Goal: Task Accomplishment & Management: Use online tool/utility

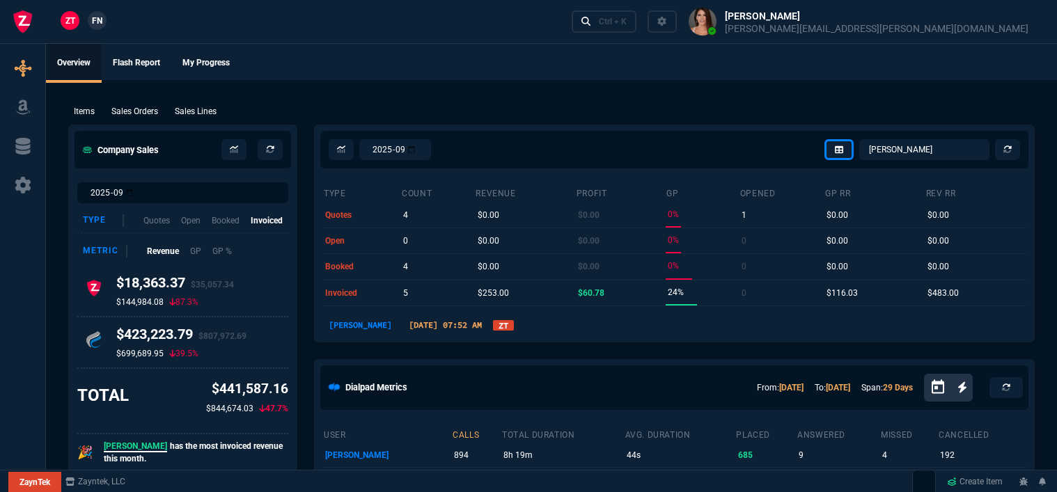
select select "12: [PERSON_NAME]"
click at [627, 17] on div "Ctrl + K" at bounding box center [613, 21] width 28 height 11
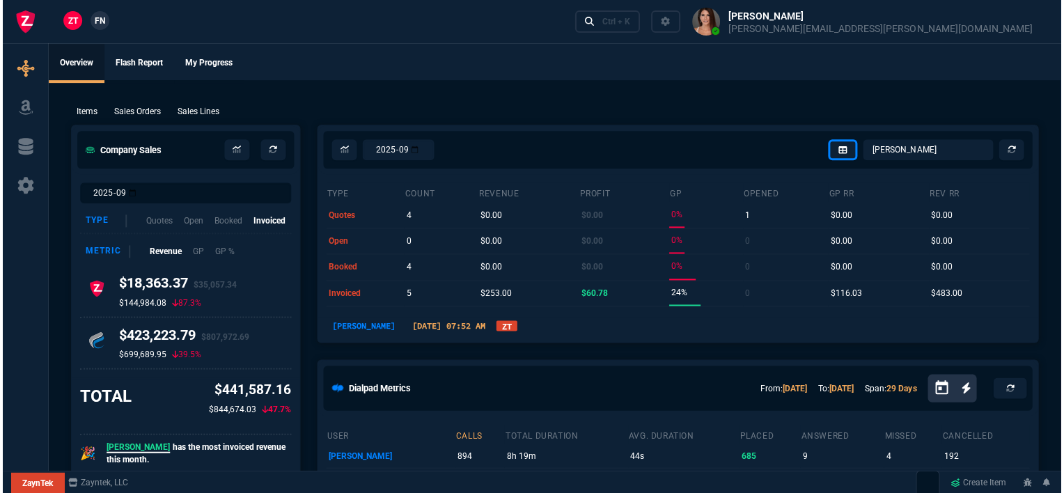
scroll to position [696, 0]
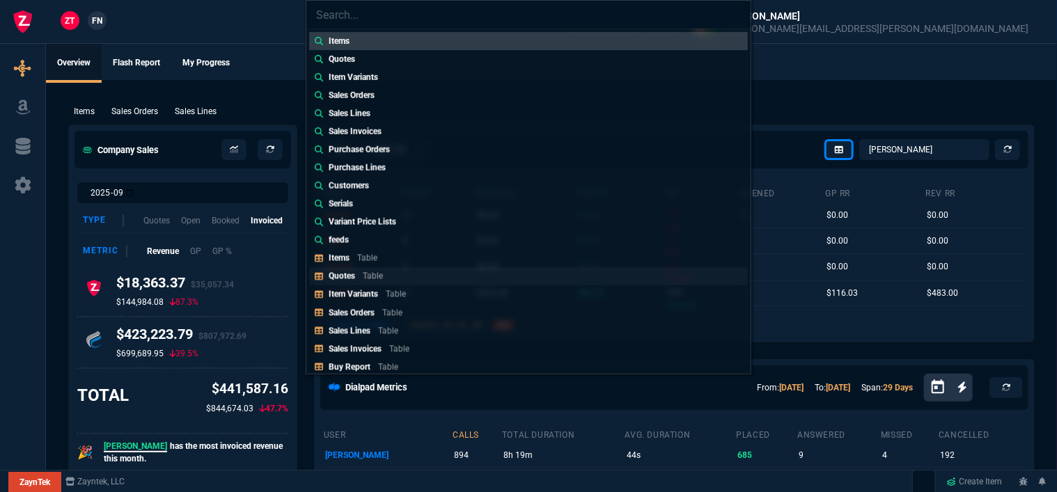
click at [416, 280] on link "Quotes Table" at bounding box center [528, 276] width 439 height 18
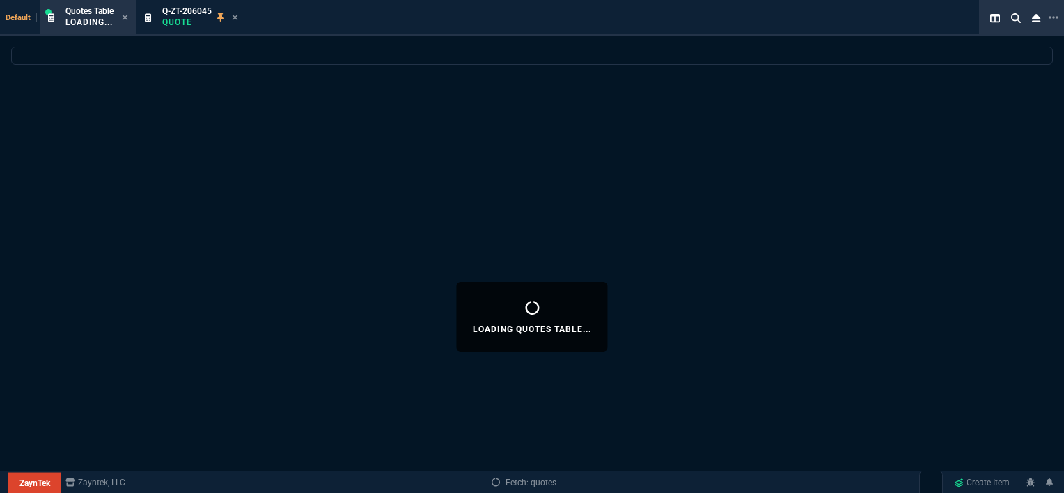
select select
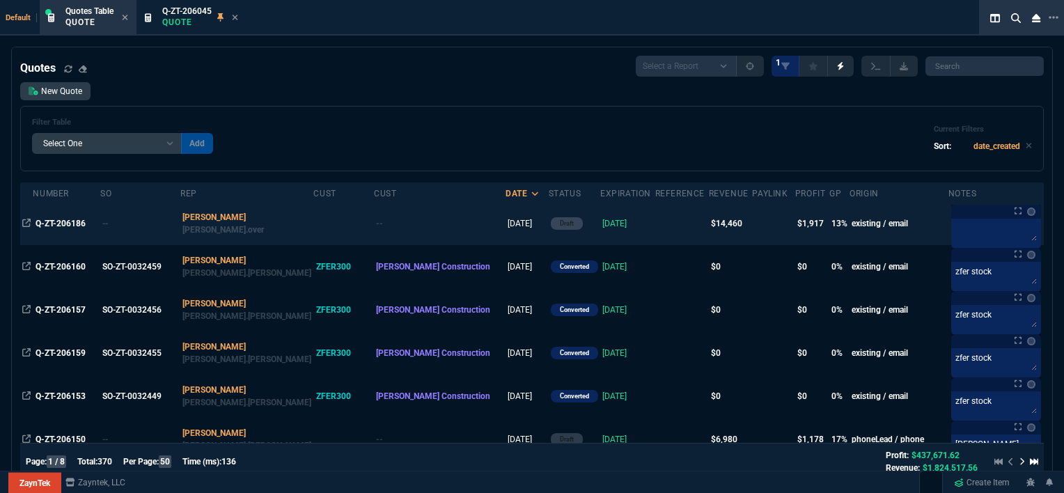
click at [655, 223] on td at bounding box center [682, 223] width 54 height 43
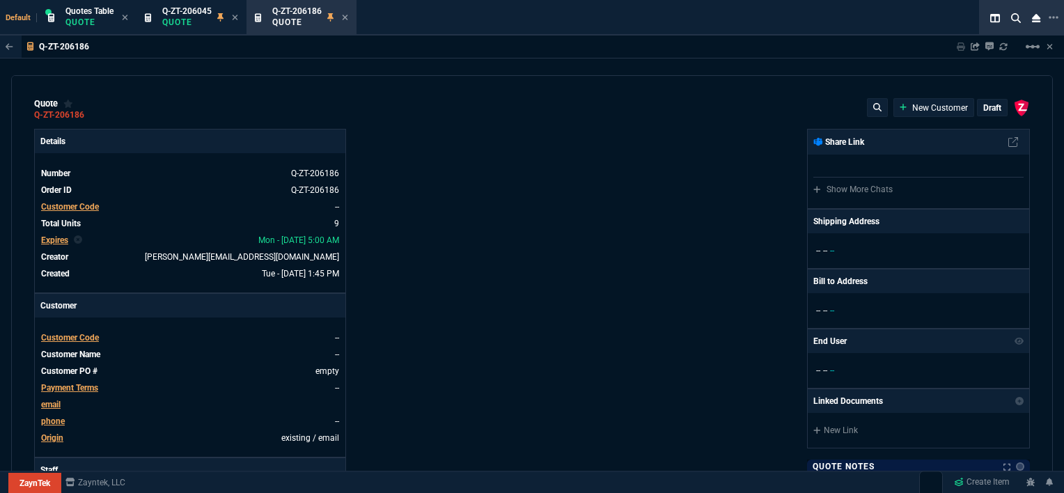
type input "12"
type input "744"
type input "22"
type input "200"
type input "25"
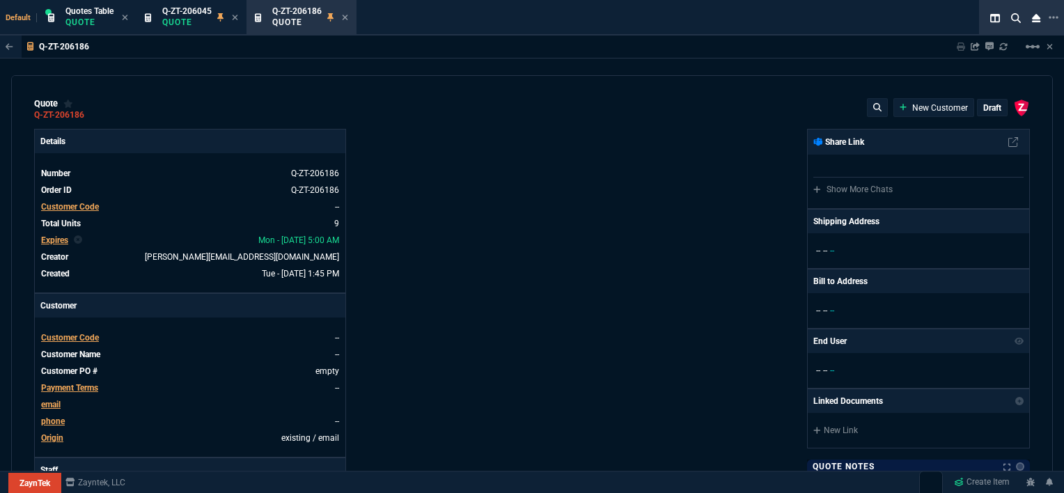
type input "645"
type input "8"
type input "10"
type input "0"
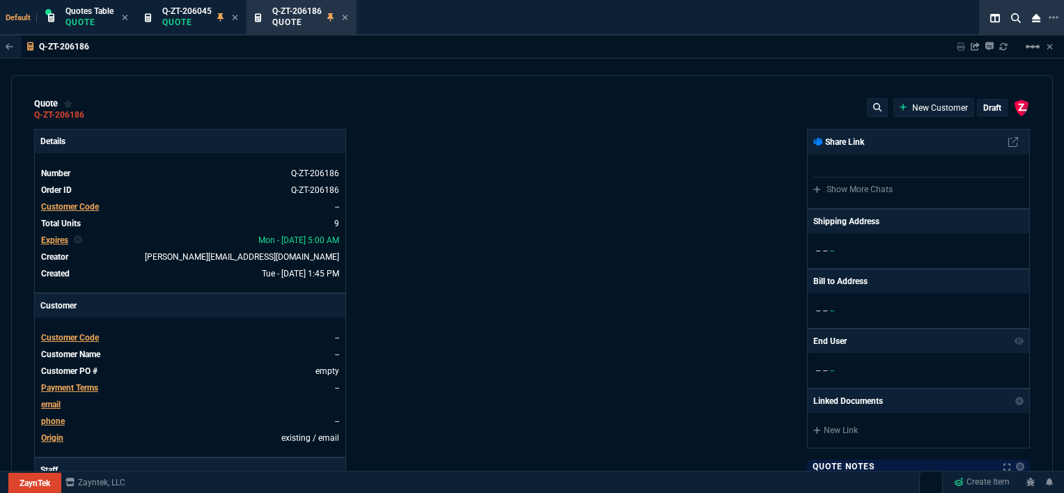
type input "12"
type input "117"
type input "57"
type input "64"
type input "51"
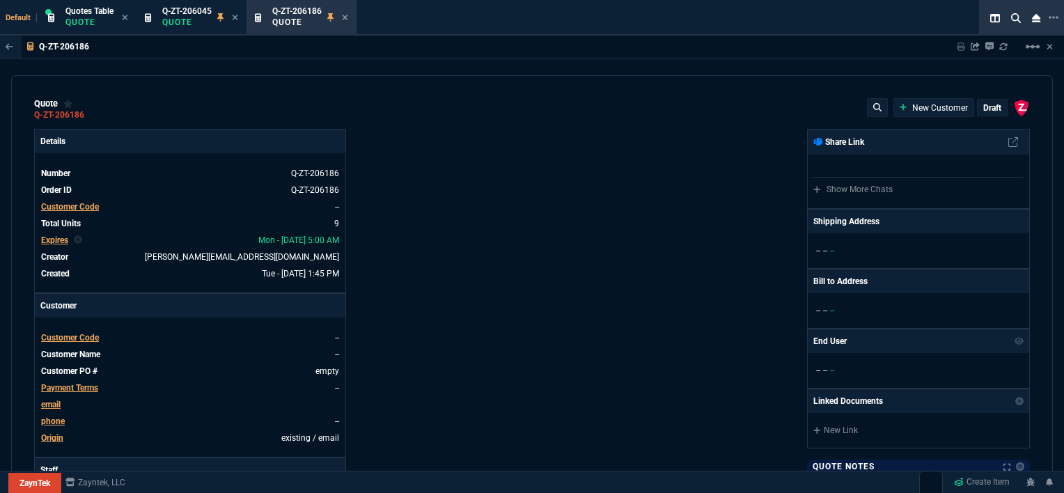
type input "3671"
type input "195"
type input "76"
type input "36"
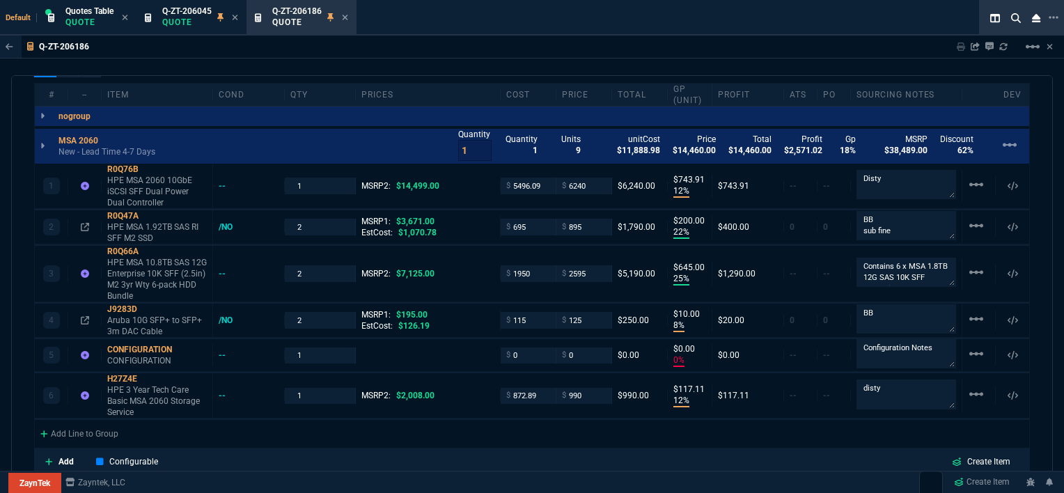
scroll to position [617, 0]
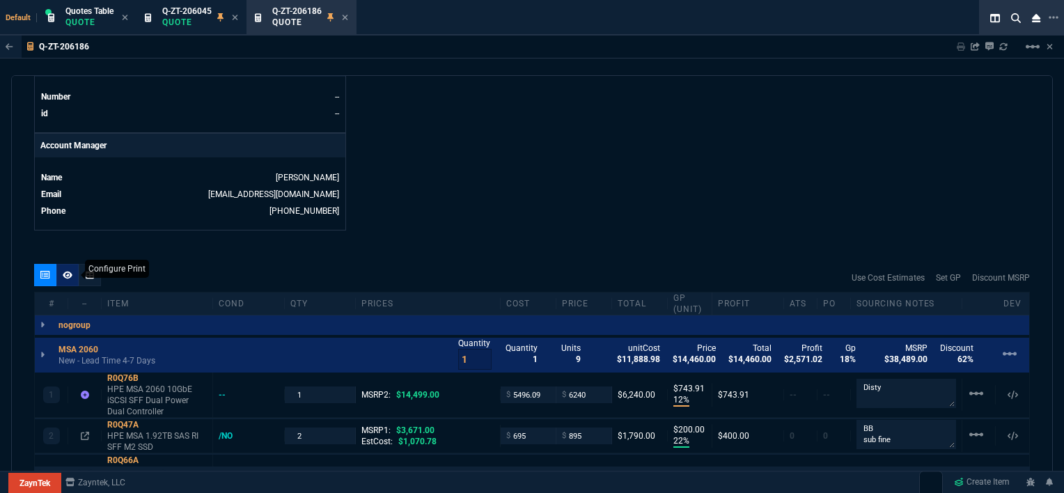
click at [68, 280] on div at bounding box center [67, 275] width 22 height 22
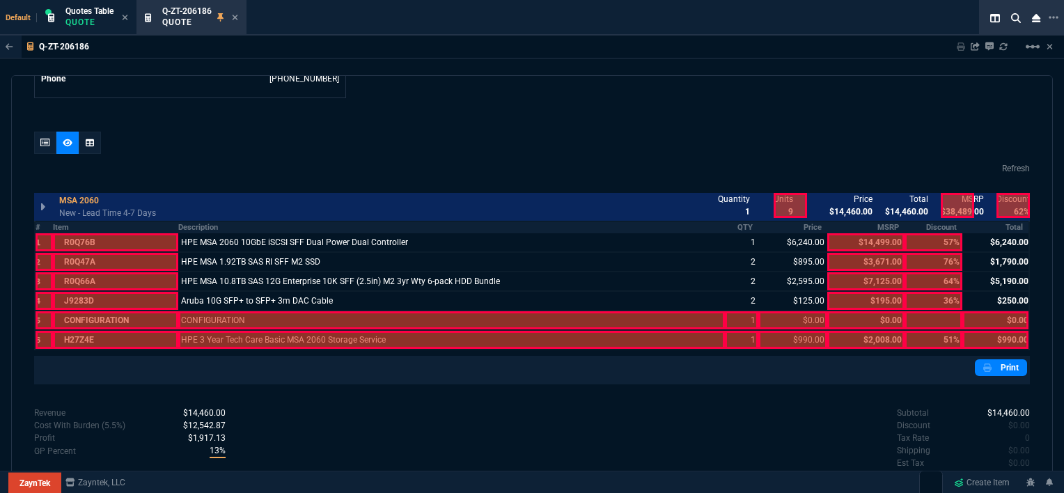
scroll to position [756, 0]
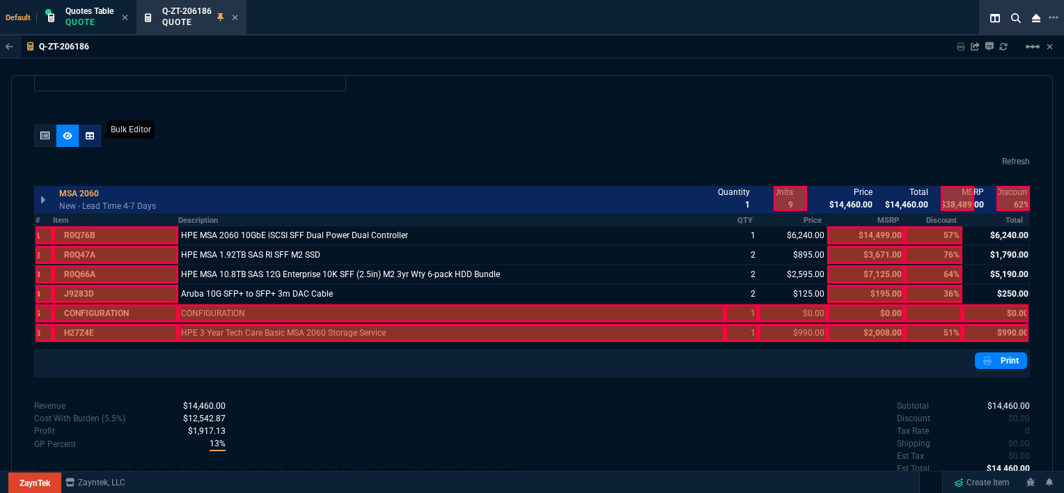
click at [86, 135] on icon at bounding box center [90, 136] width 8 height 8
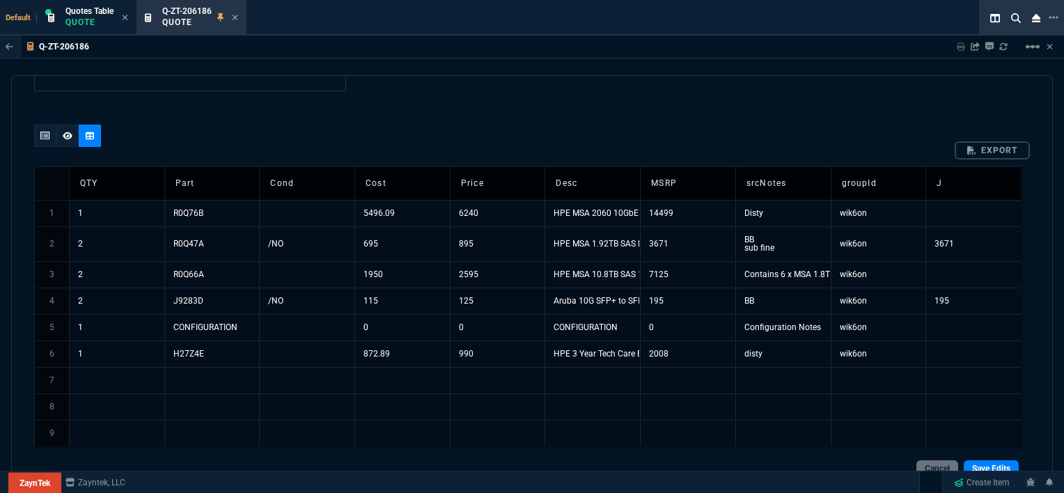
click at [45, 141] on div "export" at bounding box center [532, 149] width 996 height 17
click at [42, 134] on icon at bounding box center [45, 136] width 10 height 8
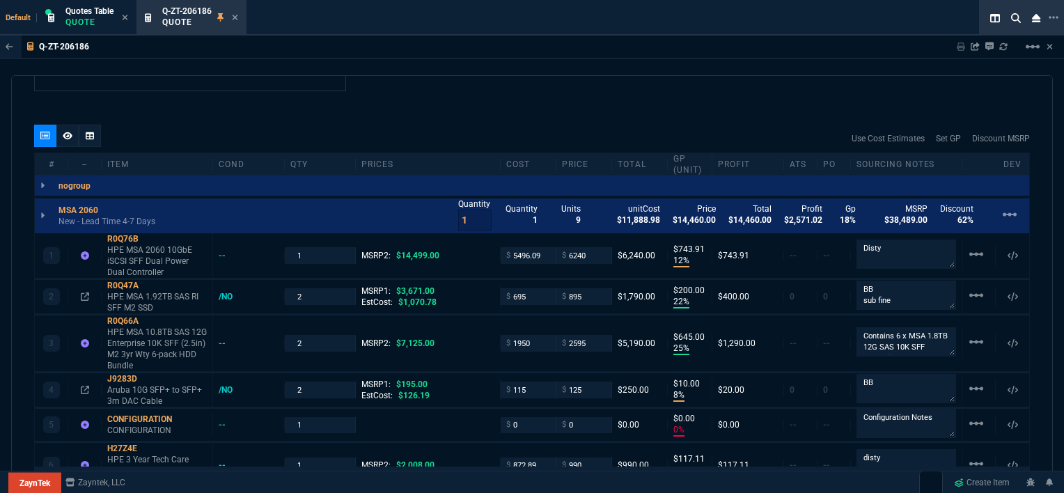
click at [700, 217] on p "$14,460.00" at bounding box center [694, 220] width 43 height 11
click at [67, 134] on icon at bounding box center [68, 136] width 10 height 8
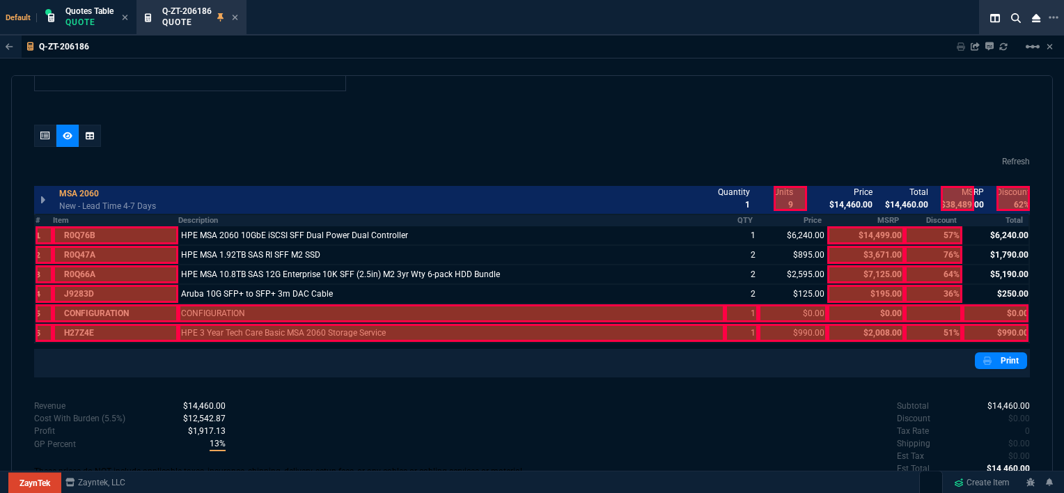
click at [852, 203] on div at bounding box center [845, 198] width 33 height 25
click at [852, 201] on div at bounding box center [845, 198] width 33 height 25
click at [45, 132] on icon at bounding box center [45, 136] width 10 height 8
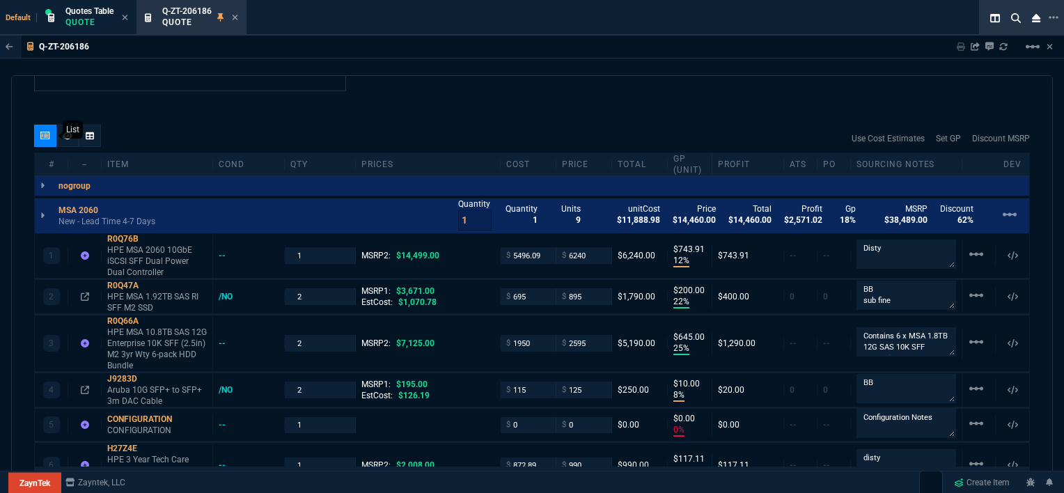
type input "12"
type input "744"
type input "22"
type input "200"
type input "25"
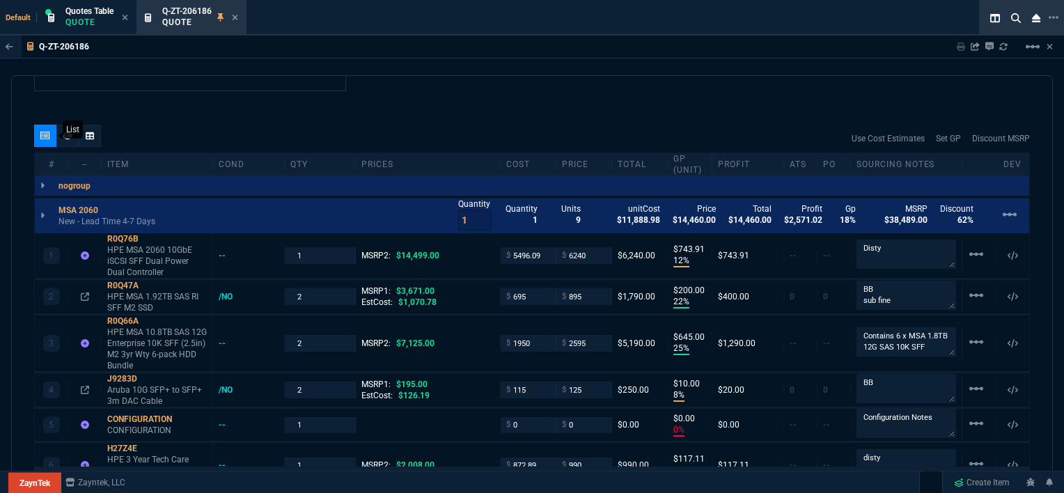
type input "645"
type input "8"
type input "10"
type input "0"
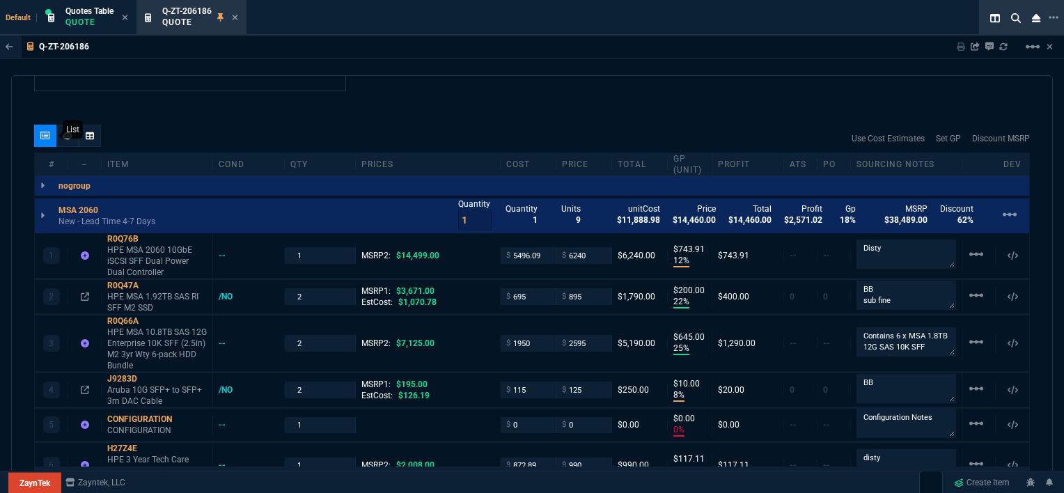
type input "12"
type input "117"
type input "57"
type input "76"
type input "64"
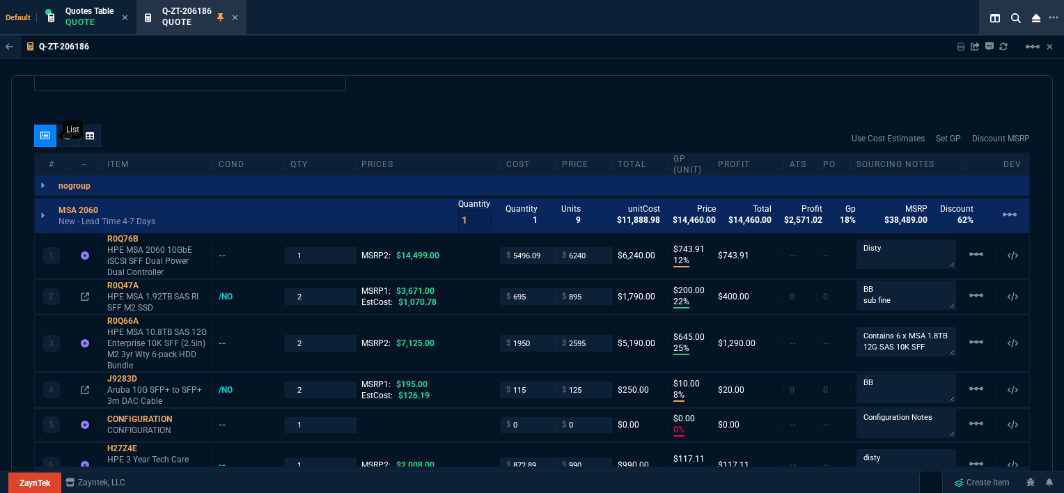
type input "36"
type input "51"
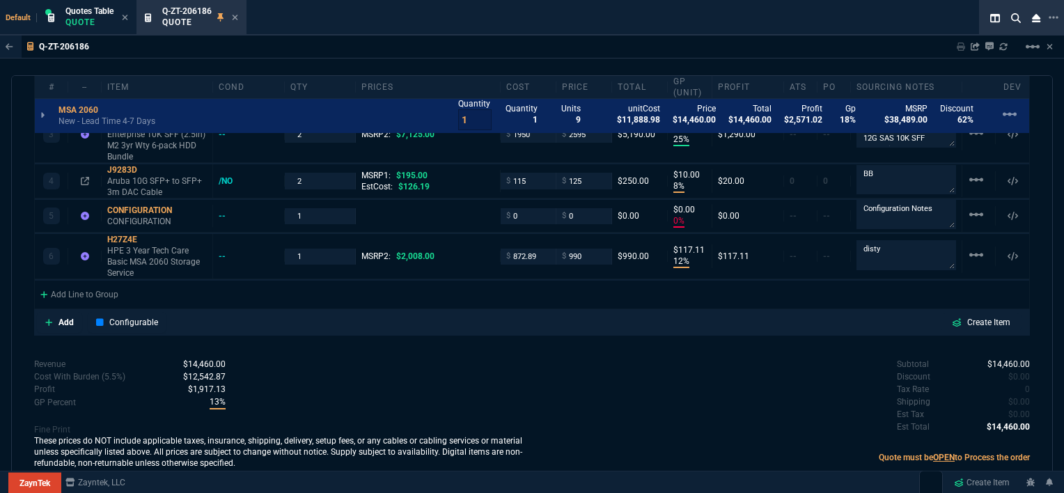
scroll to position [826, 0]
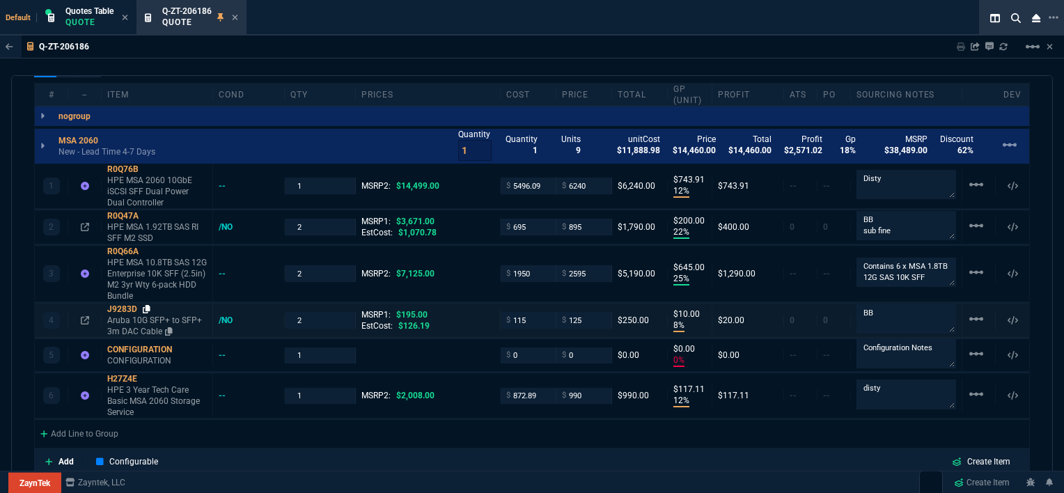
click at [148, 308] on icon at bounding box center [147, 309] width 8 height 8
click at [582, 320] on input "125" at bounding box center [584, 320] width 44 height 16
type input "129"
click at [515, 437] on div "Add Line to Group" at bounding box center [532, 432] width 995 height 25
type input "129"
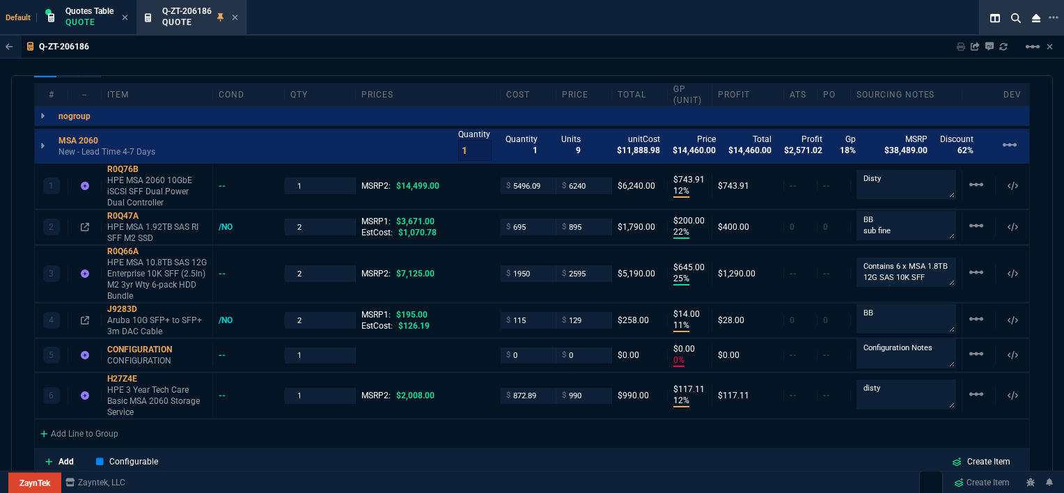
type input "11"
type input "14"
type input "34"
click at [149, 375] on icon at bounding box center [147, 379] width 8 height 8
click at [150, 169] on icon at bounding box center [148, 169] width 8 height 8
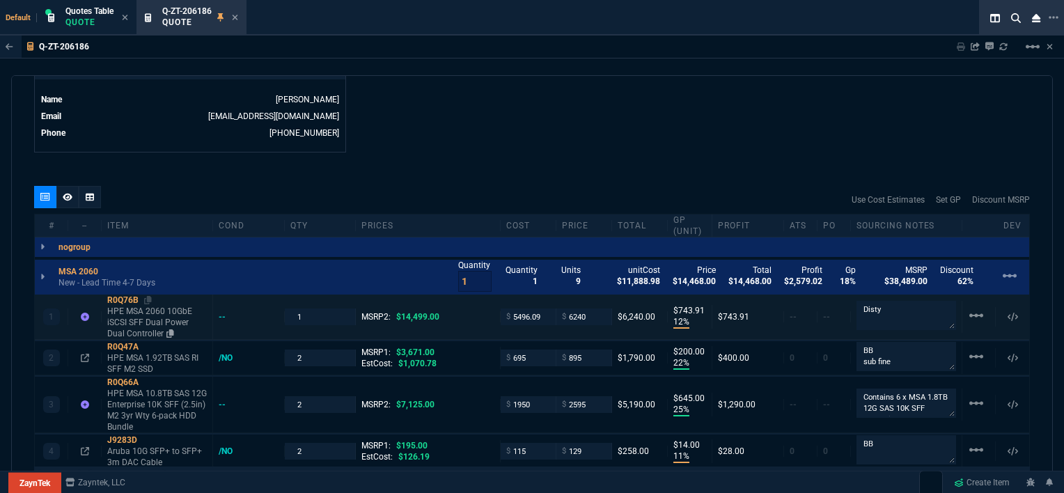
scroll to position [687, 0]
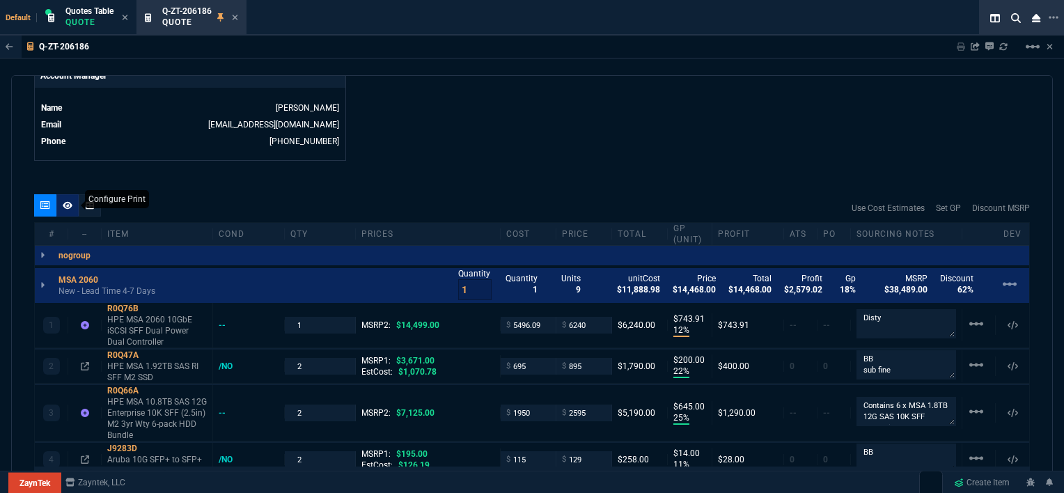
click at [70, 201] on icon at bounding box center [68, 205] width 10 height 8
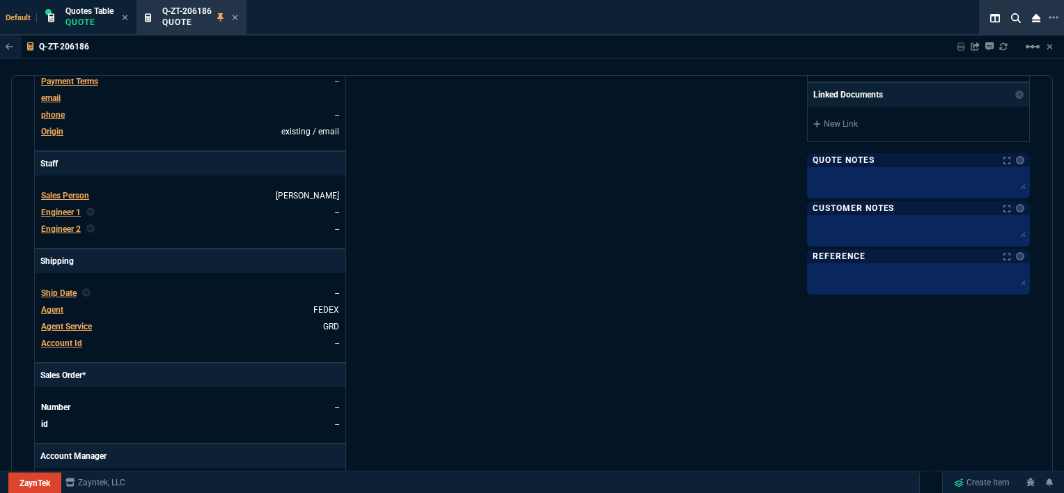
scroll to position [199, 0]
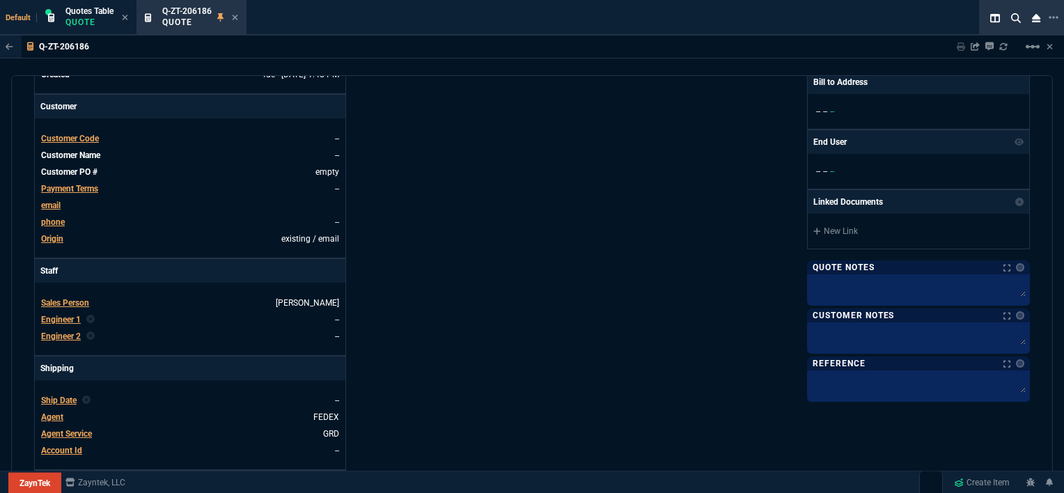
click at [84, 135] on span "Customer Code" at bounding box center [70, 139] width 58 height 10
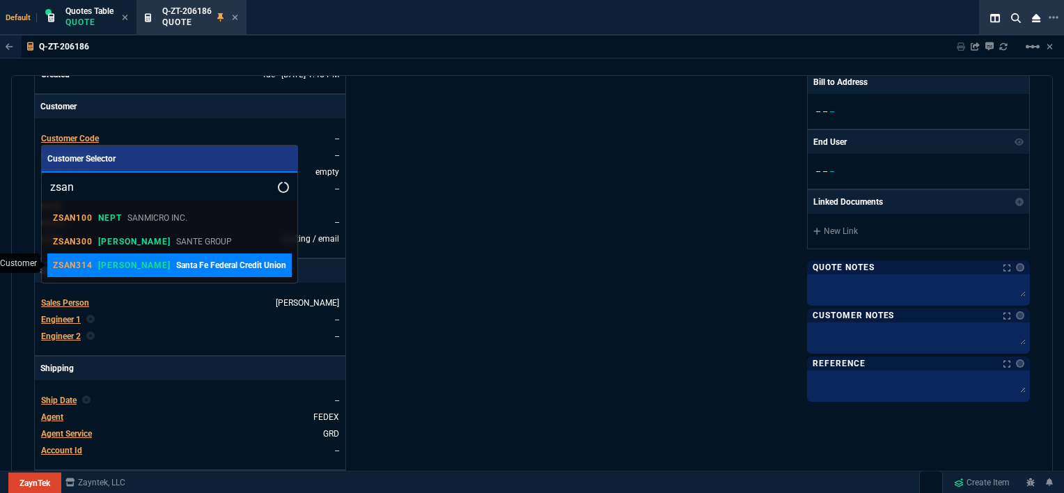
type input "zsan"
click at [184, 259] on p "Santa Fe Federal Credit Union" at bounding box center [231, 265] width 110 height 13
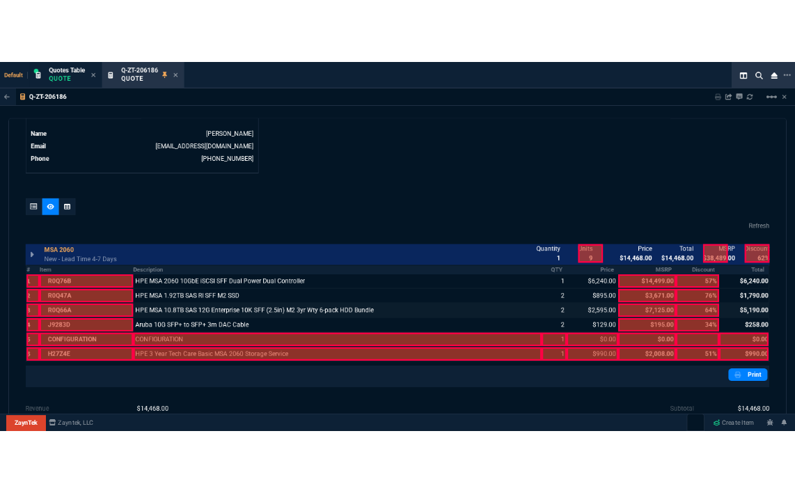
scroll to position [800, 0]
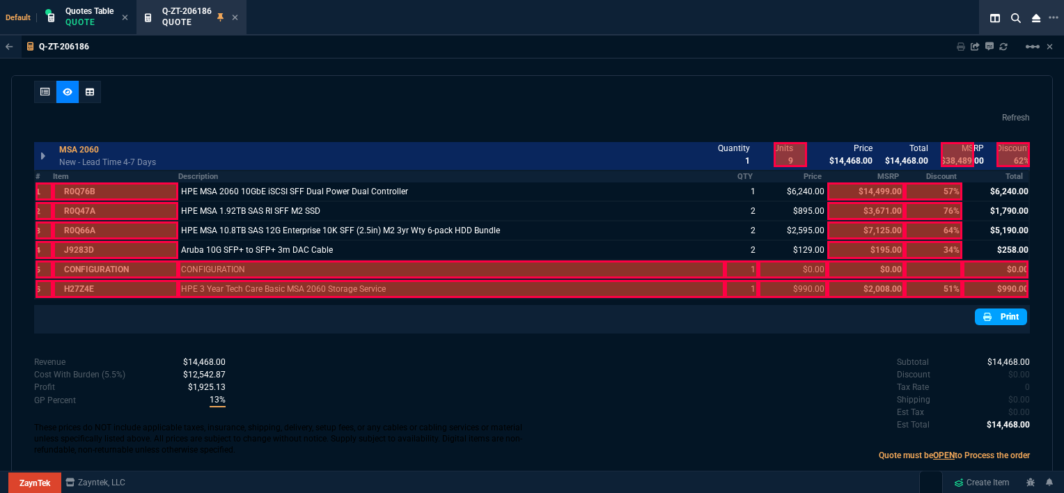
click at [1005, 315] on link "Print" at bounding box center [1001, 317] width 52 height 17
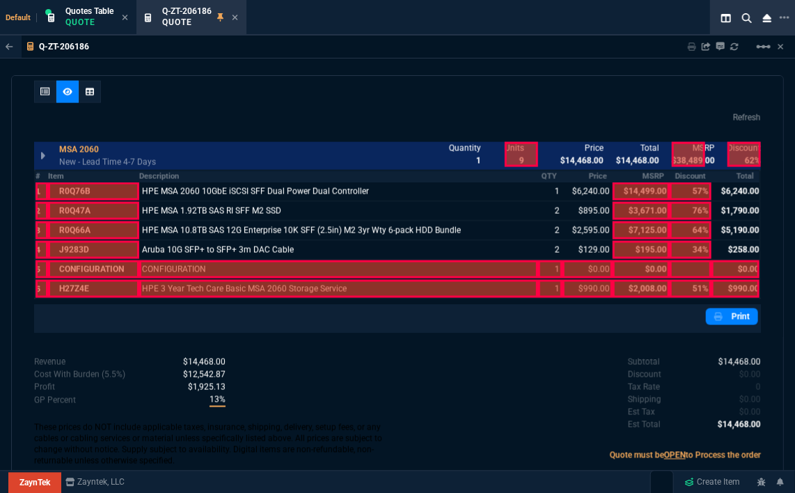
click at [421, 81] on div at bounding box center [397, 95] width 727 height 28
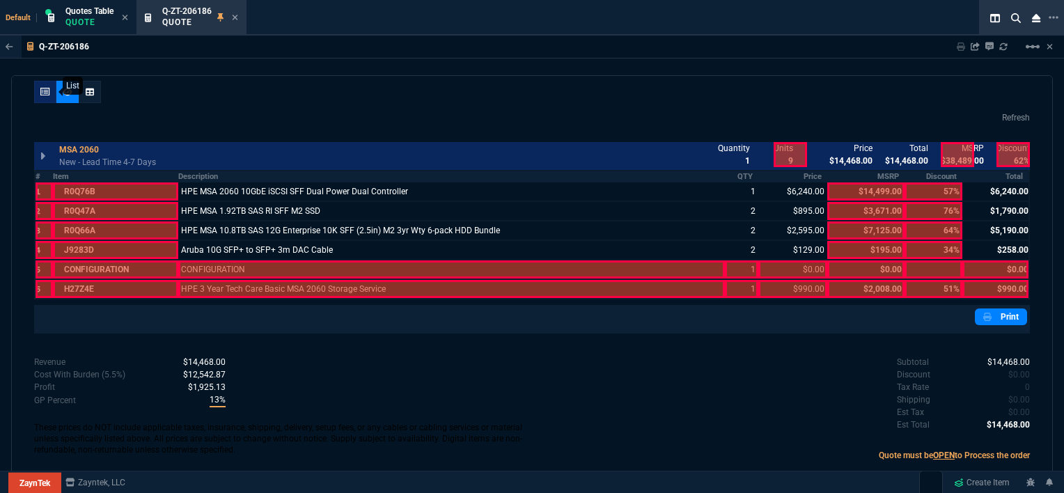
click at [45, 84] on div at bounding box center [45, 92] width 22 height 22
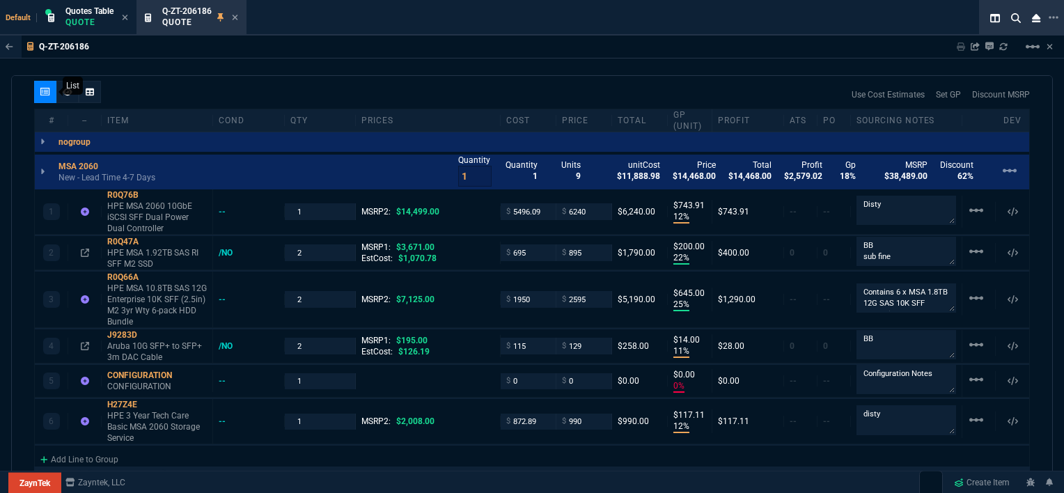
type input "12"
type input "744"
type input "22"
type input "200"
type input "25"
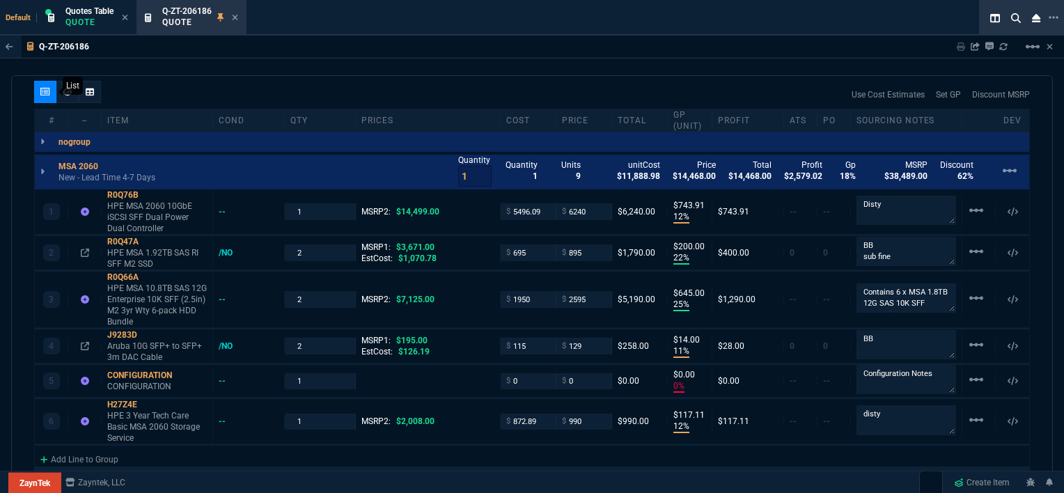
type input "645"
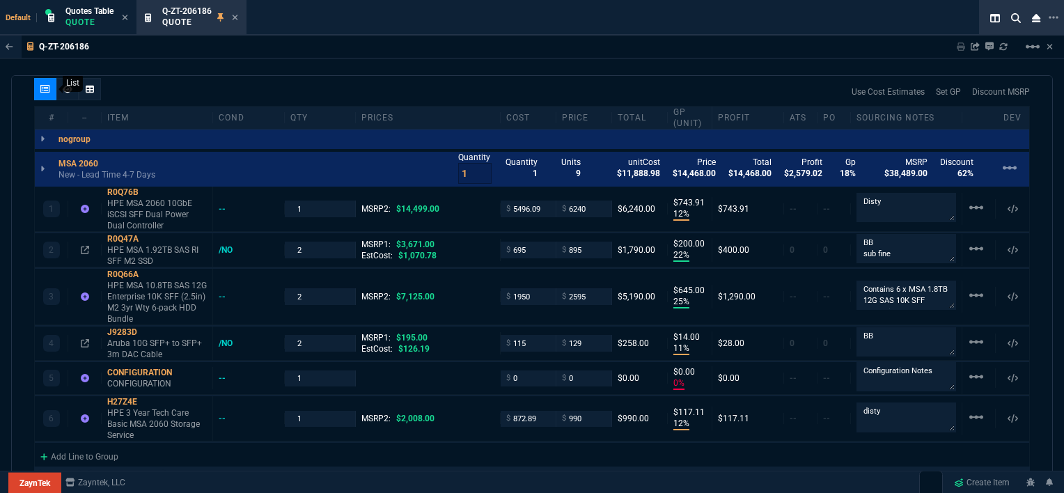
type input "11"
type input "14"
type input "0"
type input "12"
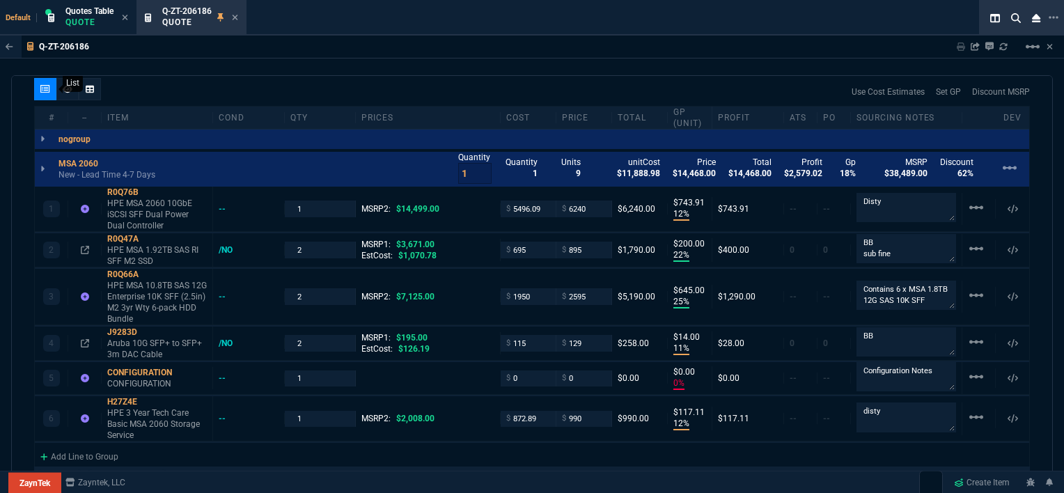
type input "117"
type input "57"
type input "76"
type input "64"
type input "34"
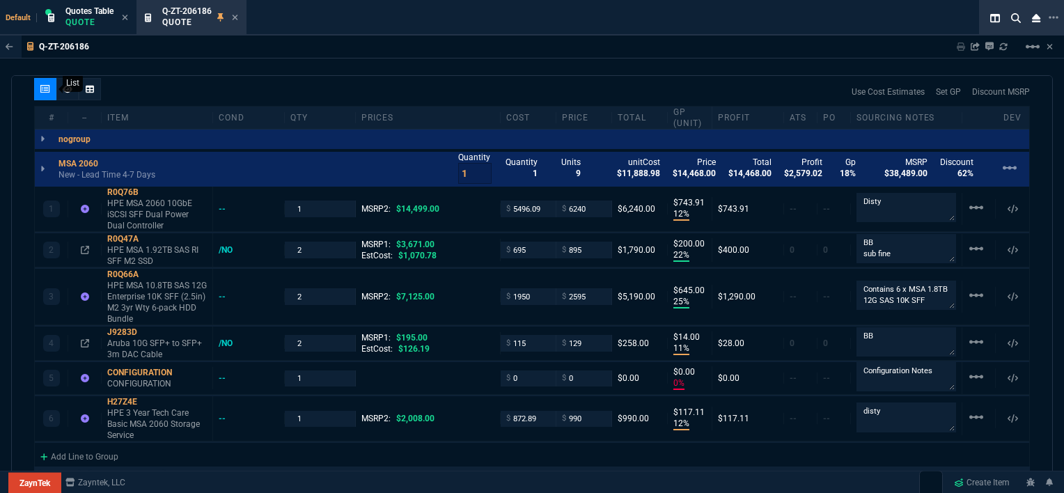
type input "51"
click at [70, 94] on div at bounding box center [67, 89] width 22 height 22
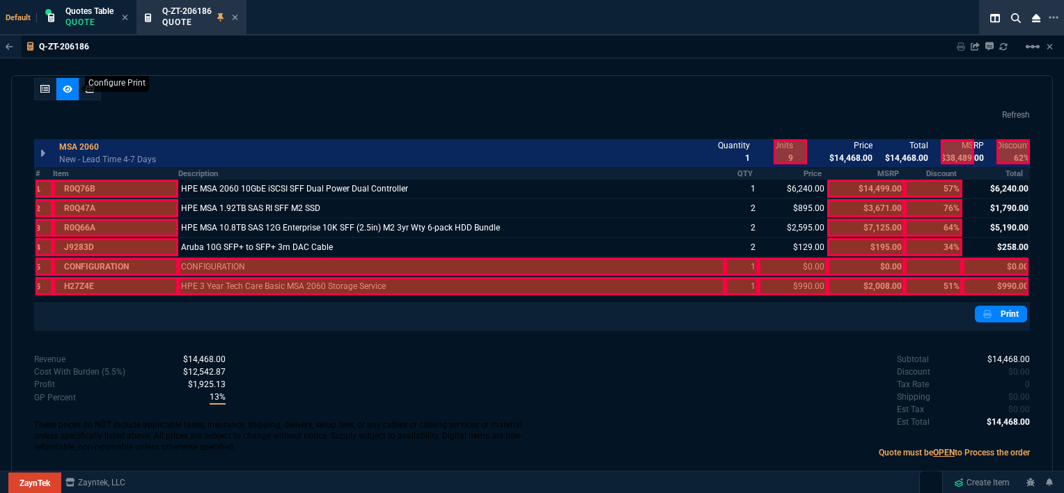
scroll to position [800, 0]
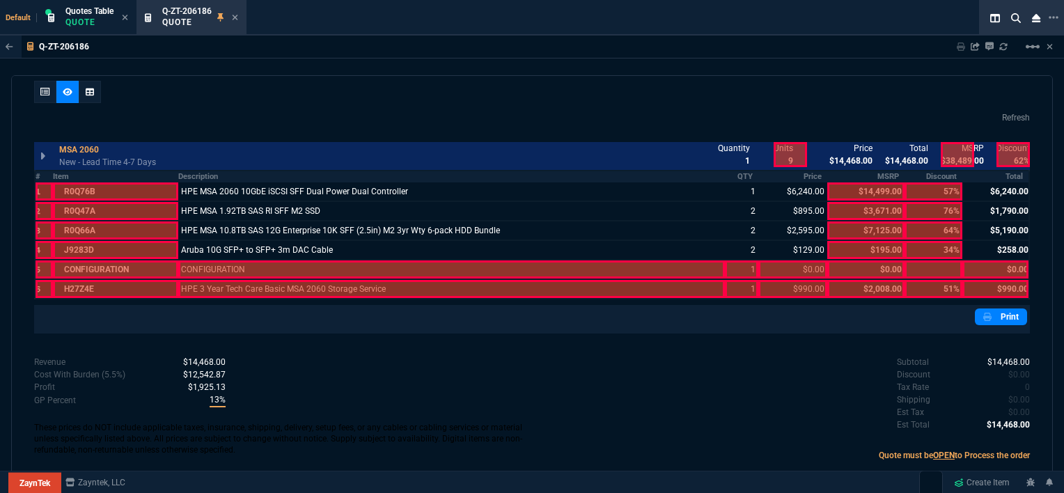
click at [242, 268] on div at bounding box center [451, 269] width 547 height 18
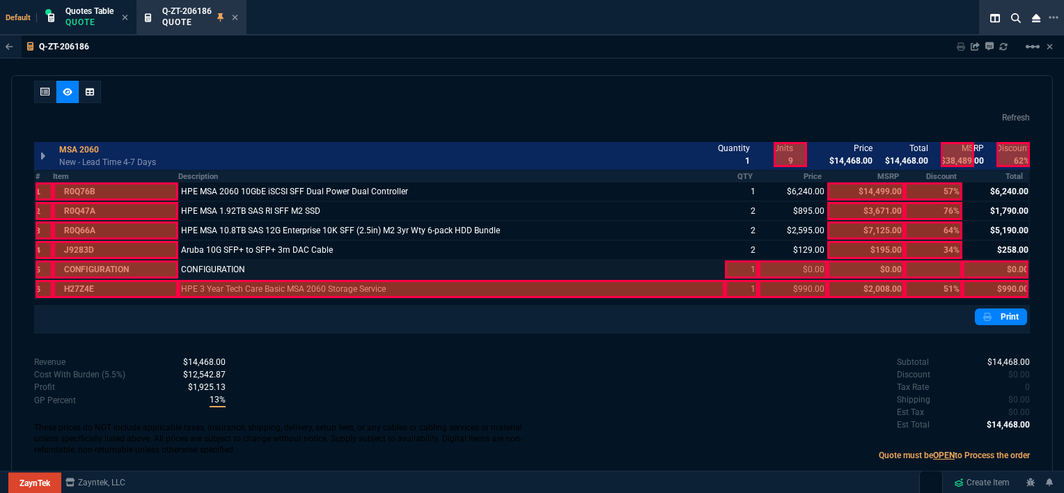
click at [242, 287] on div at bounding box center [451, 289] width 547 height 18
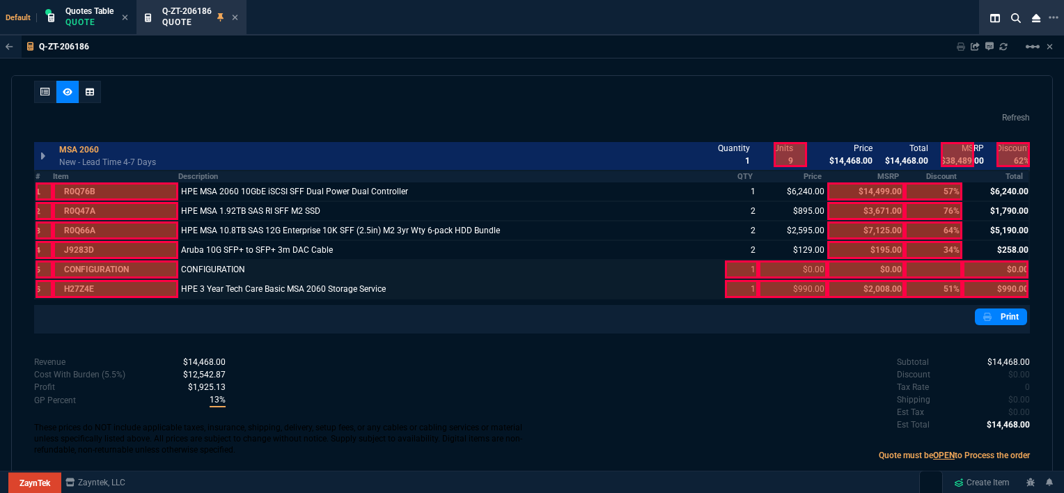
click at [736, 287] on div at bounding box center [741, 289] width 33 height 18
drag, startPoint x: 736, startPoint y: 287, endPoint x: 735, endPoint y: 267, distance: 20.2
click at [735, 267] on div at bounding box center [741, 269] width 33 height 18
click at [791, 282] on div at bounding box center [792, 289] width 69 height 18
click at [786, 265] on div at bounding box center [792, 269] width 69 height 18
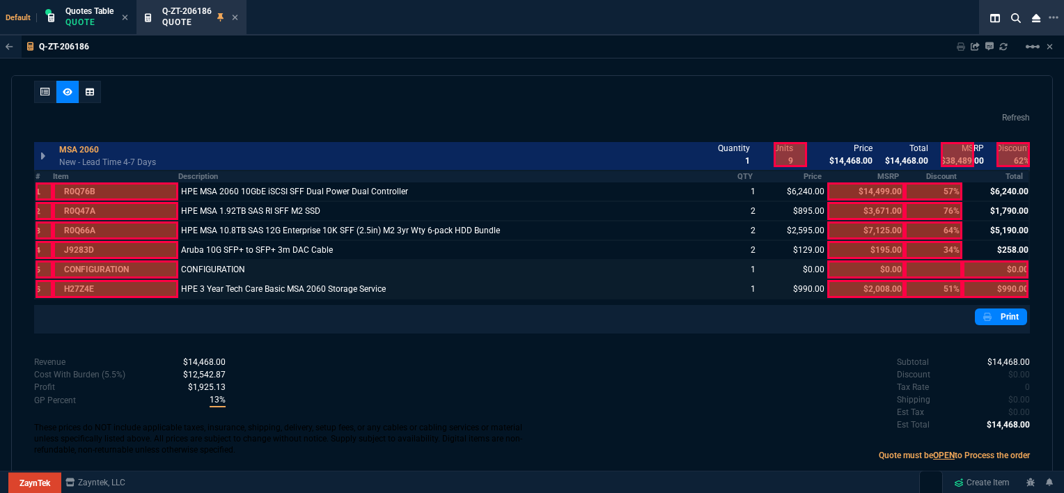
click at [995, 265] on div at bounding box center [996, 269] width 66 height 18
click at [995, 284] on div at bounding box center [996, 289] width 66 height 18
click at [1004, 312] on link "Print" at bounding box center [1001, 317] width 52 height 17
click at [237, 17] on icon at bounding box center [236, 18] width 6 height 6
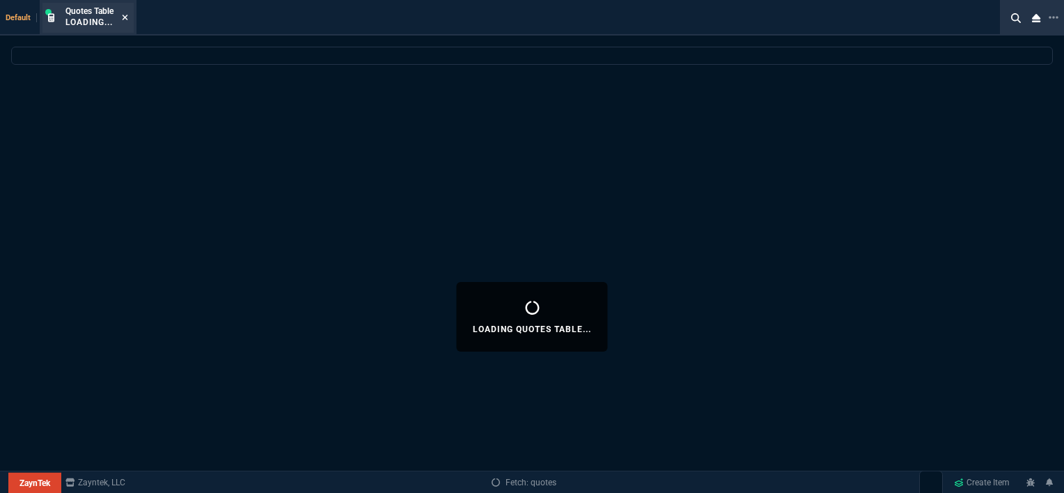
click at [124, 15] on icon at bounding box center [126, 18] width 6 height 6
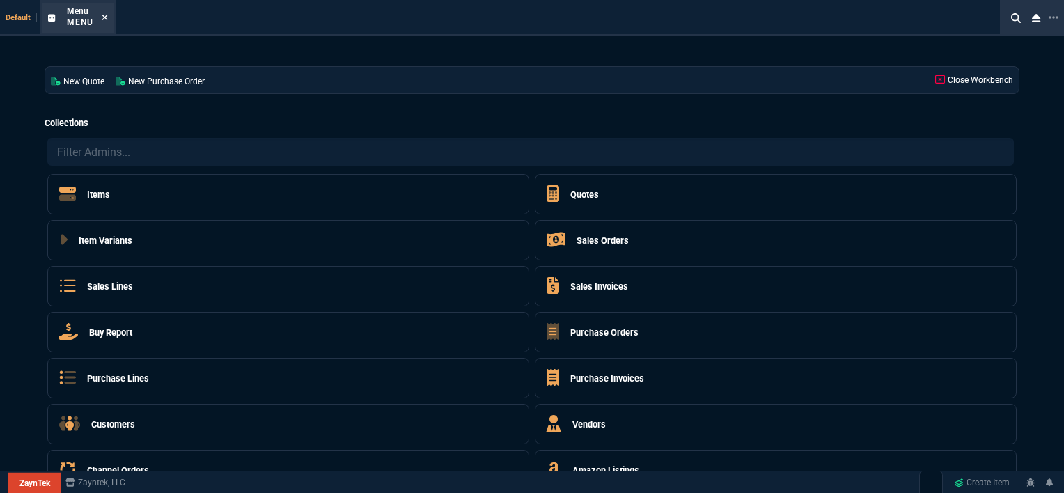
click at [106, 20] on icon at bounding box center [105, 17] width 6 height 8
